Goal: Task Accomplishment & Management: Manage account settings

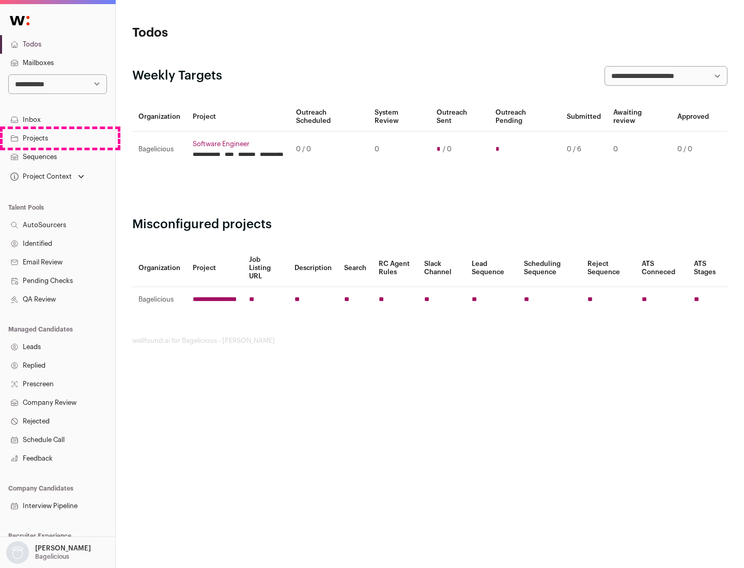
click at [57, 138] on link "Projects" at bounding box center [57, 138] width 115 height 19
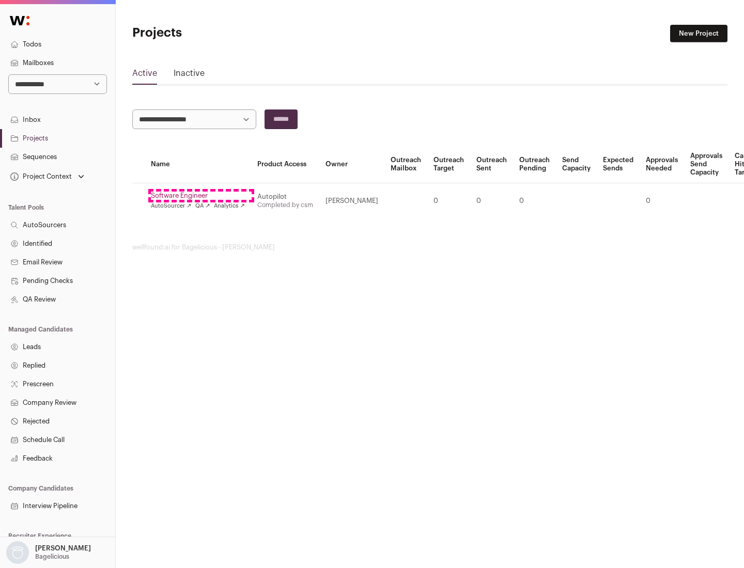
click at [201, 196] on link "Software Engineer" at bounding box center [198, 196] width 94 height 8
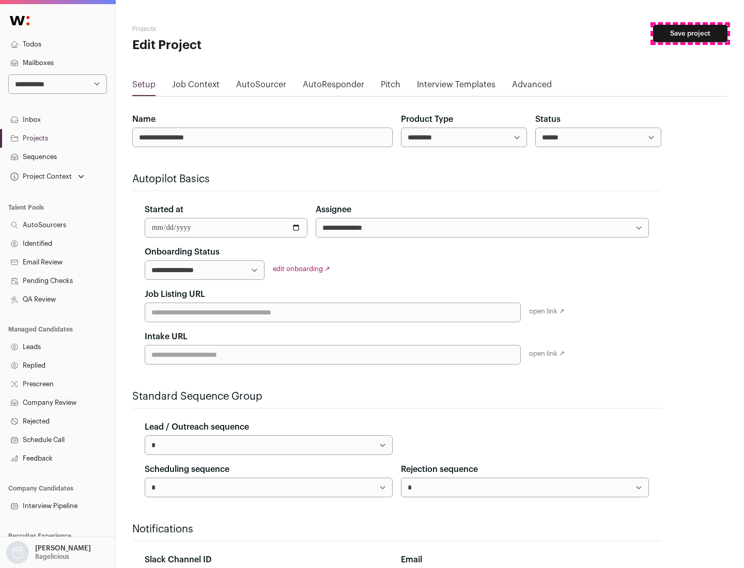
click at [690, 34] on button "Save project" at bounding box center [690, 34] width 74 height 18
